Goal: Register for event/course

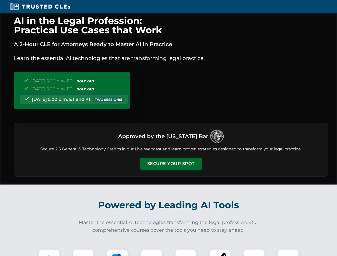
click at [171, 164] on button "Secure Your Spot" at bounding box center [171, 164] width 63 height 12
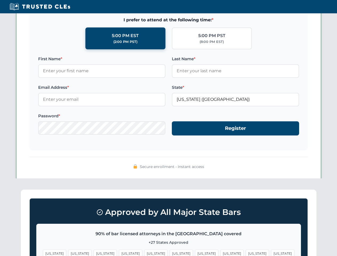
click at [246, 253] on span "[US_STATE]" at bounding box center [257, 254] width 23 height 8
